Goal: Navigation & Orientation: Find specific page/section

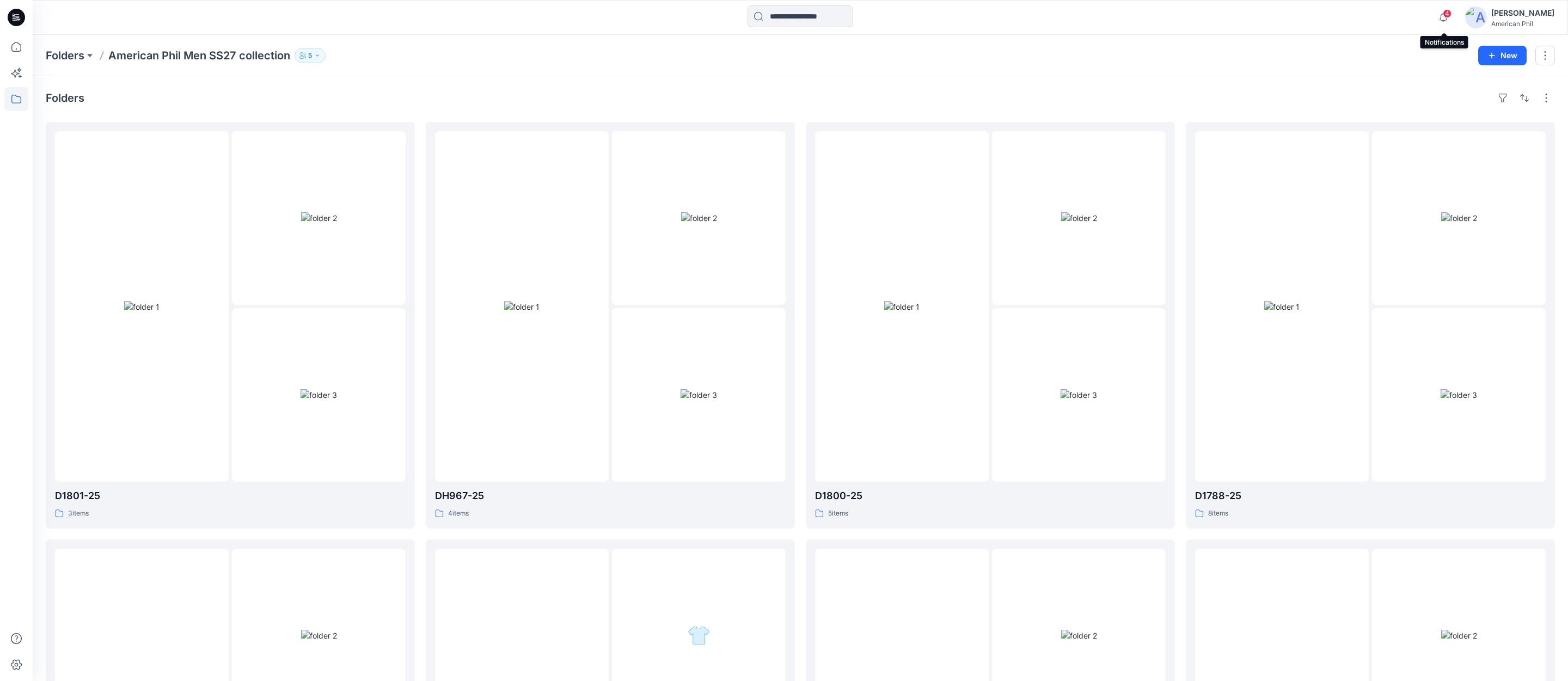
click at [1447, 13] on span "4" at bounding box center [1447, 13] width 9 height 9
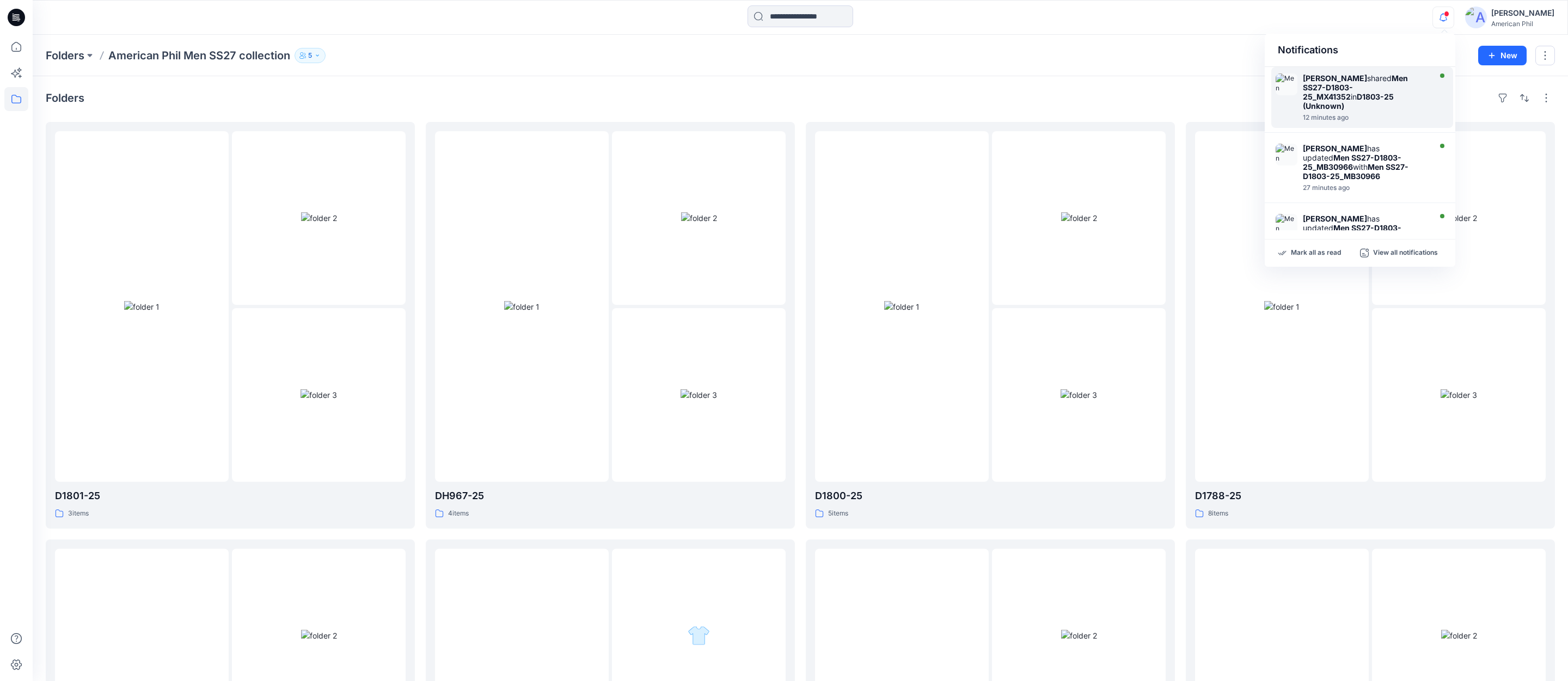
click at [1277, 82] on img at bounding box center [1287, 85] width 22 height 22
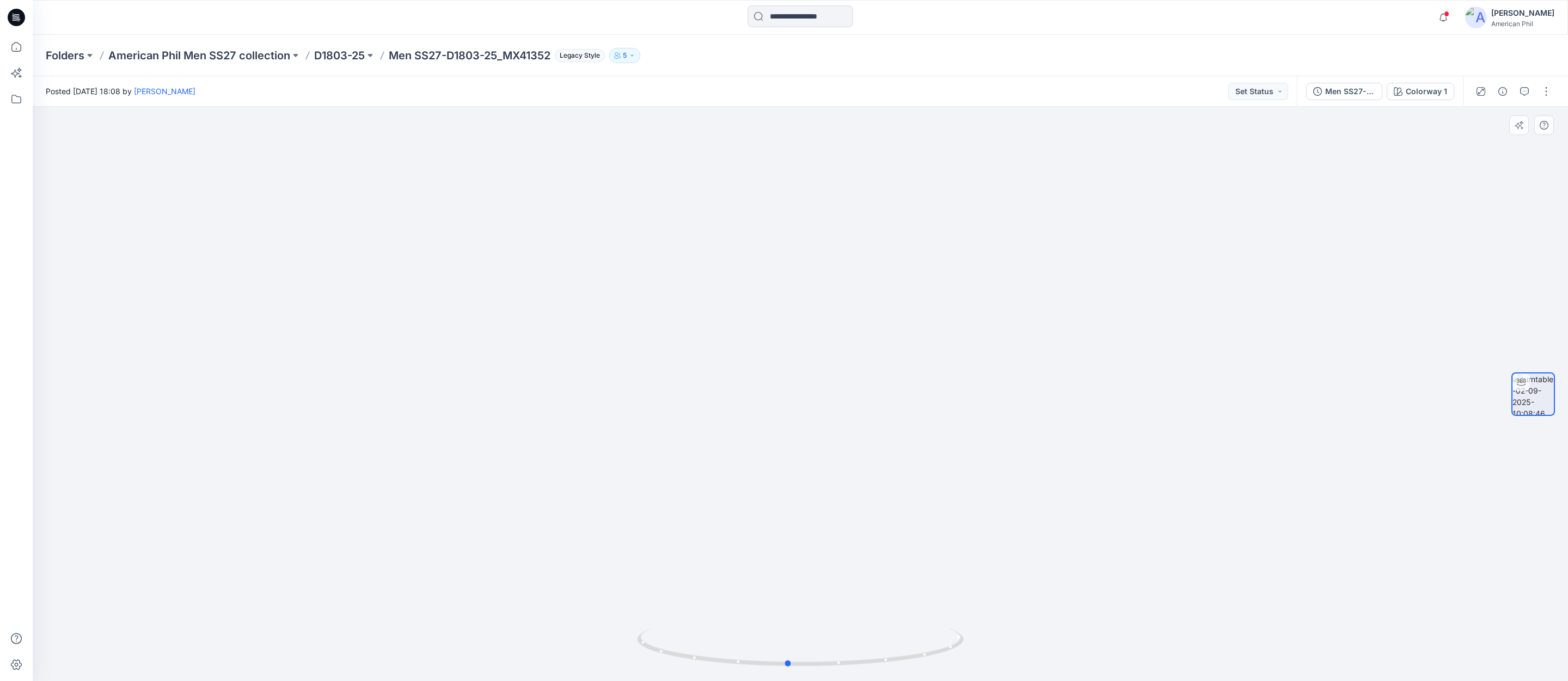
drag, startPoint x: 798, startPoint y: 661, endPoint x: 1112, endPoint y: 612, distance: 317.8
click at [1112, 612] on div at bounding box center [800, 394] width 1535 height 574
click at [1449, 14] on span at bounding box center [1446, 14] width 5 height 6
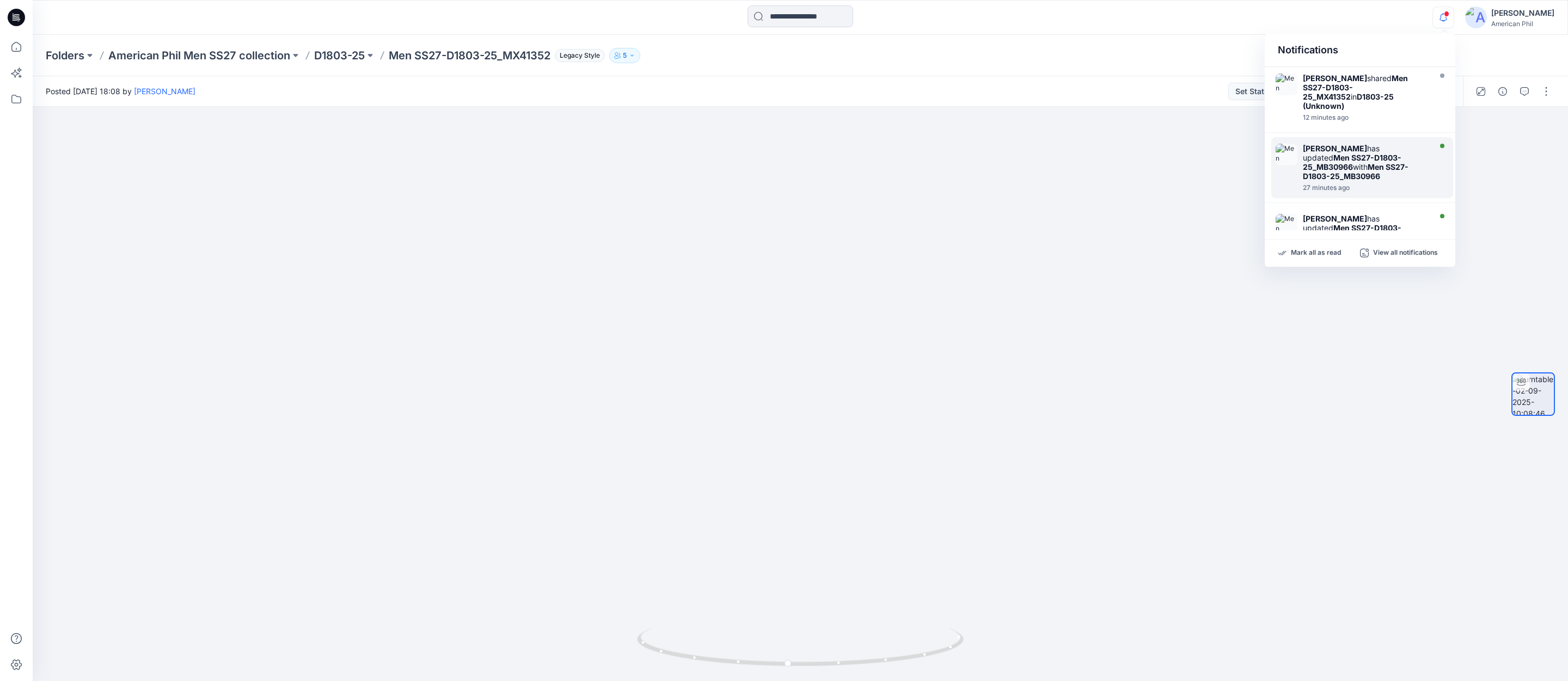
click at [1290, 148] on img at bounding box center [1287, 155] width 22 height 22
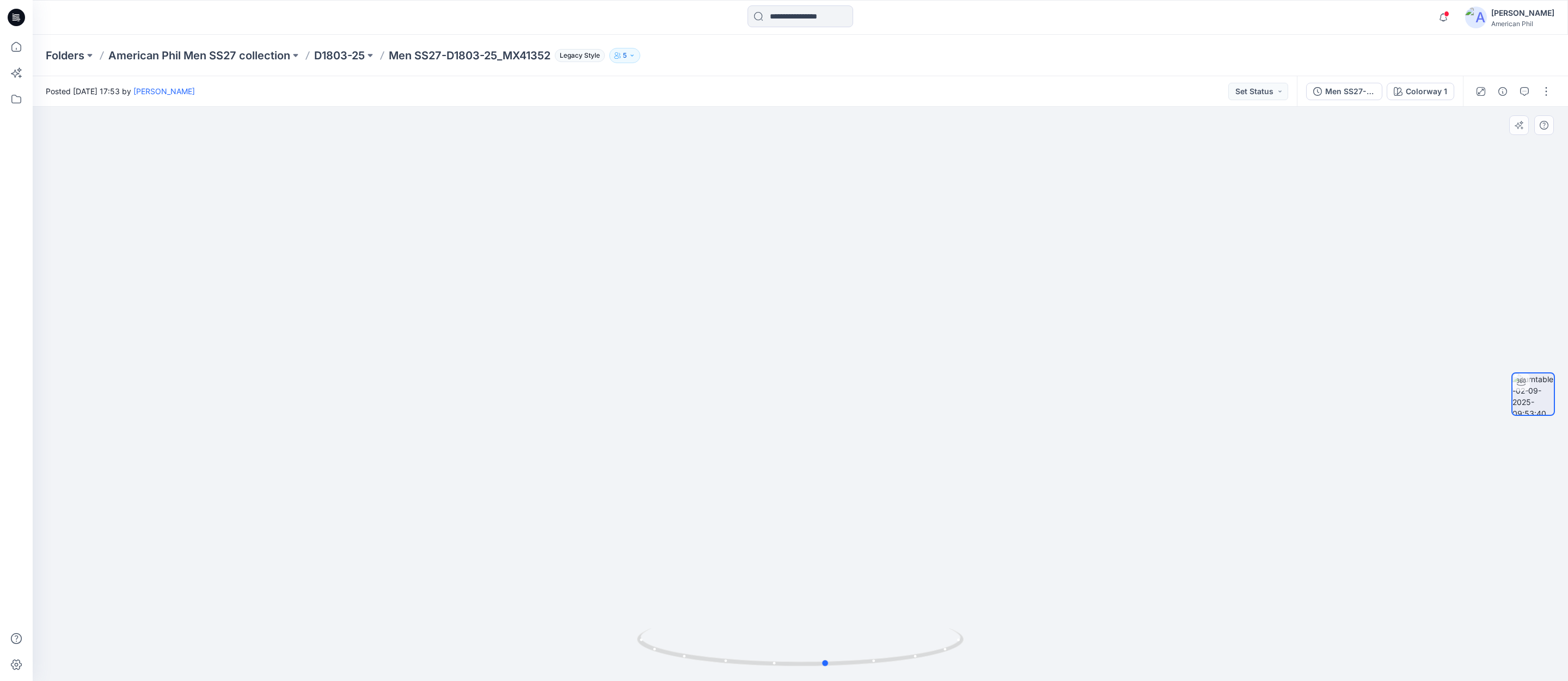
drag, startPoint x: 797, startPoint y: 630, endPoint x: 833, endPoint y: 618, distance: 37.9
click at [823, 621] on div at bounding box center [800, 394] width 1535 height 574
click at [1443, 12] on icon "button" at bounding box center [1443, 18] width 21 height 22
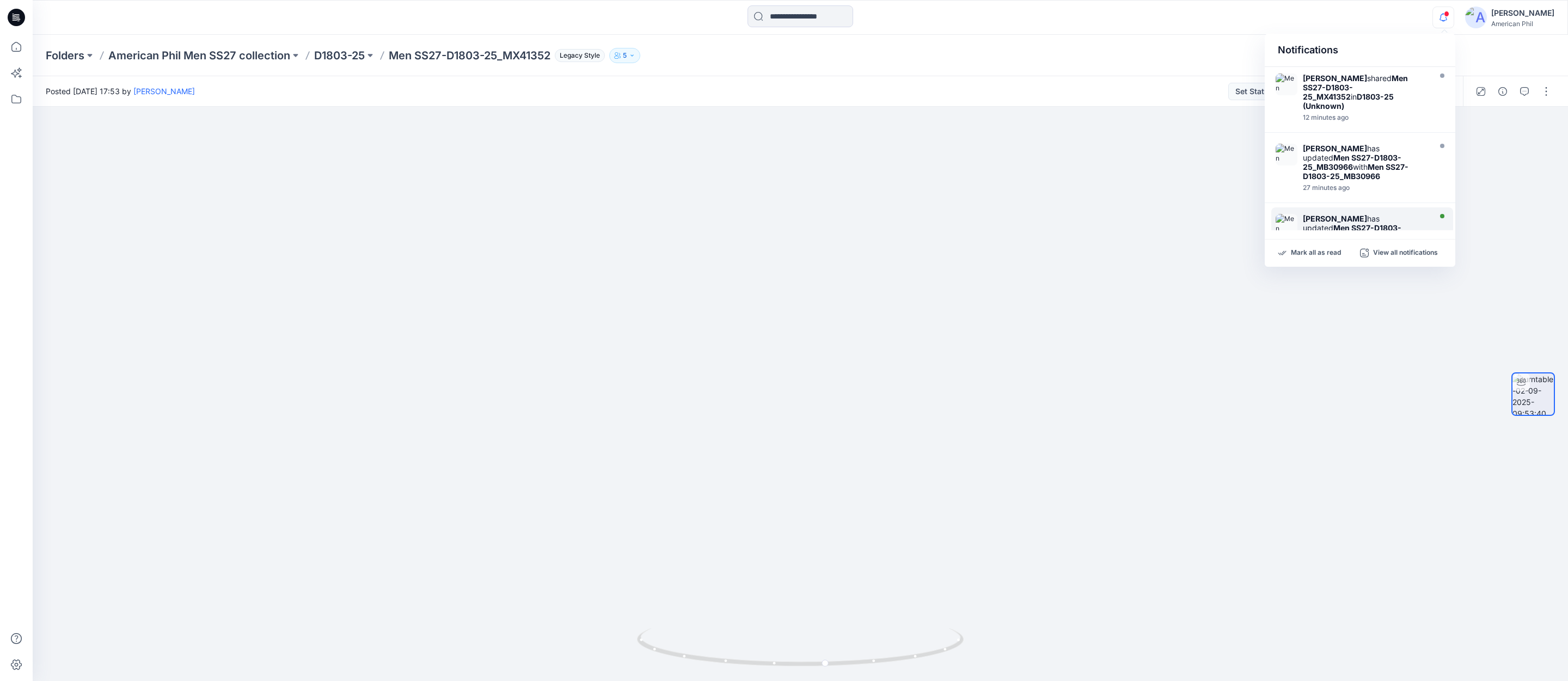
click at [1295, 214] on img at bounding box center [1287, 225] width 22 height 22
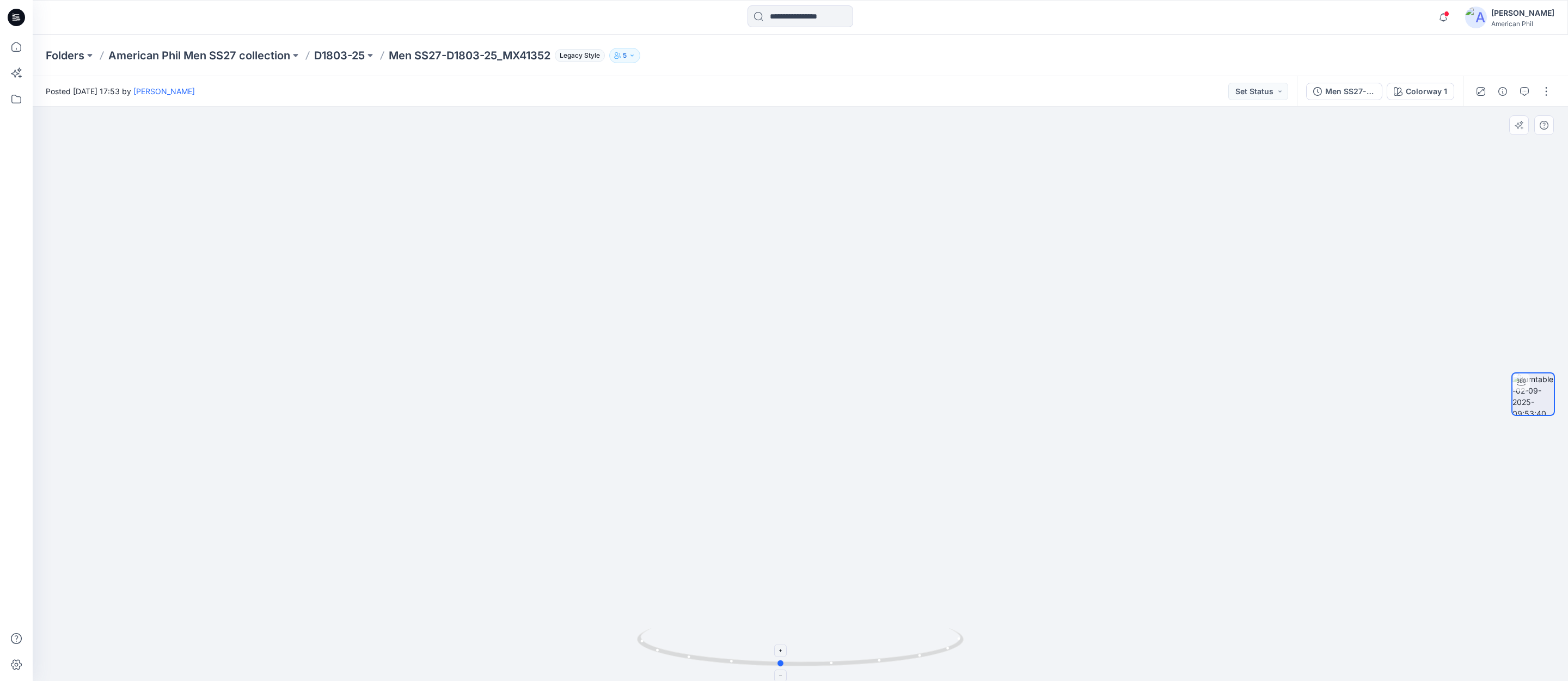
drag, startPoint x: 795, startPoint y: 659, endPoint x: 772, endPoint y: 646, distance: 26.4
click at [772, 646] on icon at bounding box center [801, 648] width 329 height 41
click at [1447, 14] on span at bounding box center [1446, 14] width 5 height 6
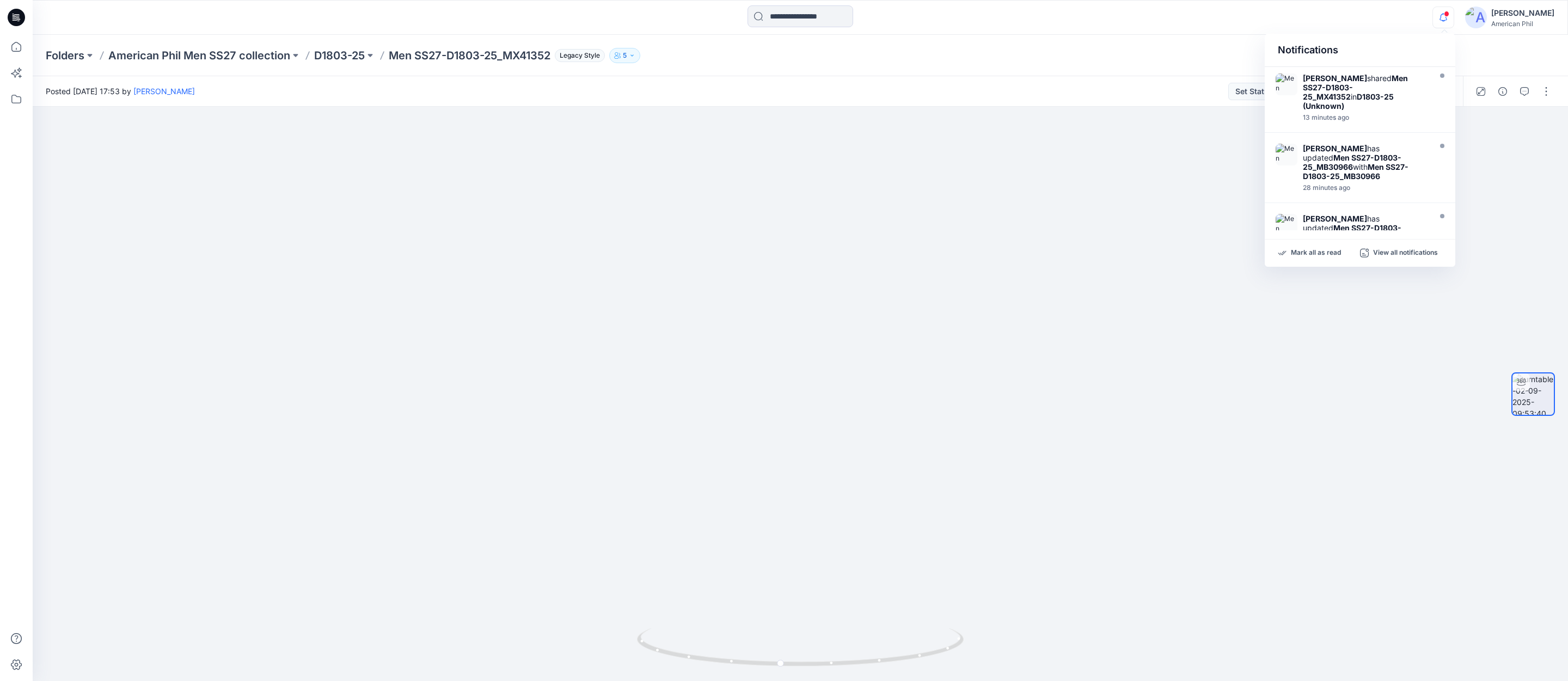
click at [1135, 44] on div "Folders American Phil Men SS27 collection D1803-25 Men SS27-D1803-25_MX41352 Le…" at bounding box center [800, 55] width 1535 height 41
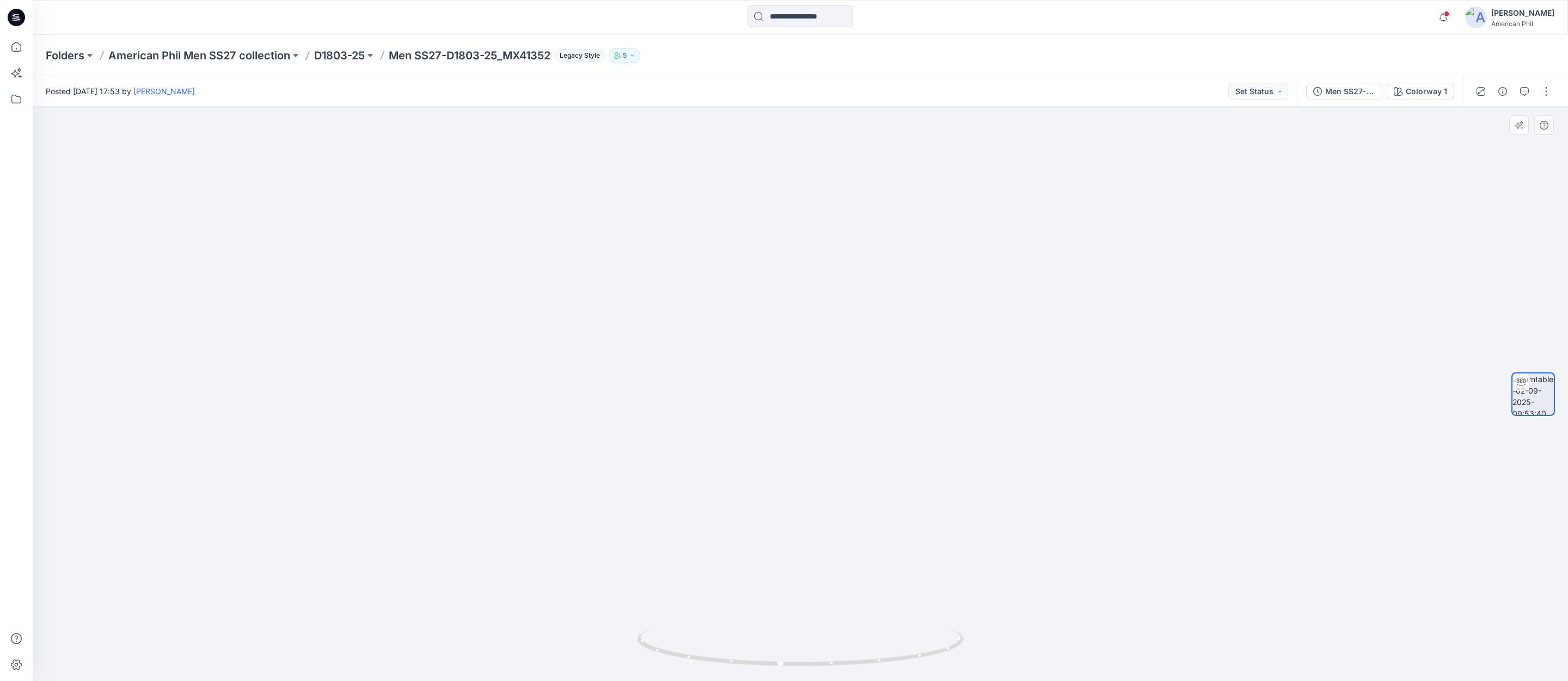
drag, startPoint x: 1016, startPoint y: 235, endPoint x: 964, endPoint y: 386, distance: 159.7
click at [928, 394] on img at bounding box center [800, 351] width 1062 height 661
click at [220, 52] on p "American Phil Men SS27 collection" at bounding box center [199, 55] width 182 height 15
